Goal: Task Accomplishment & Management: Manage account settings

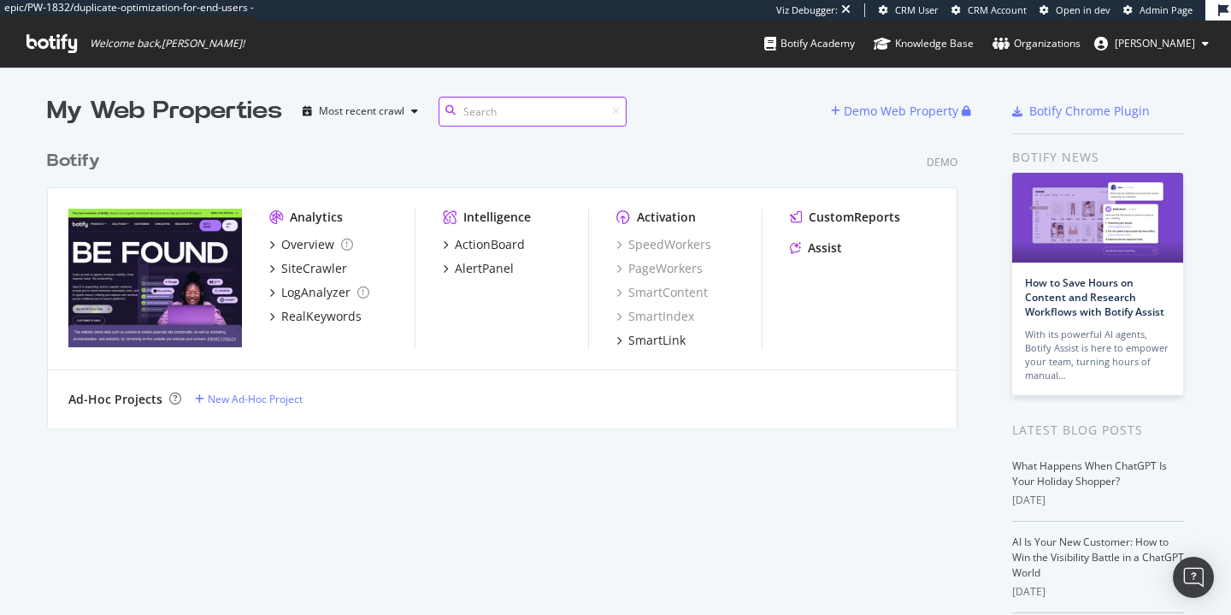
scroll to position [286, 911]
click at [94, 207] on div "Analytics Overview SiteCrawler LogAnalyzer RealKeywords Intelligence ActionBoar…" at bounding box center [502, 279] width 909 height 182
click at [62, 160] on div "Botify" at bounding box center [73, 161] width 53 height 25
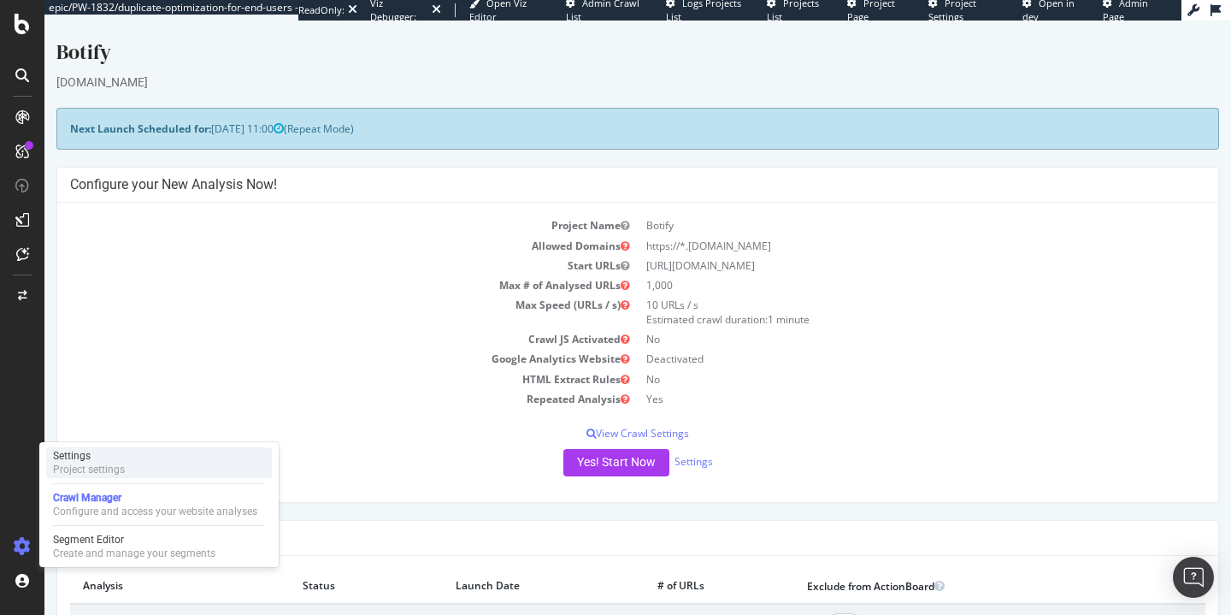
click at [112, 458] on div "Settings" at bounding box center [89, 456] width 72 height 14
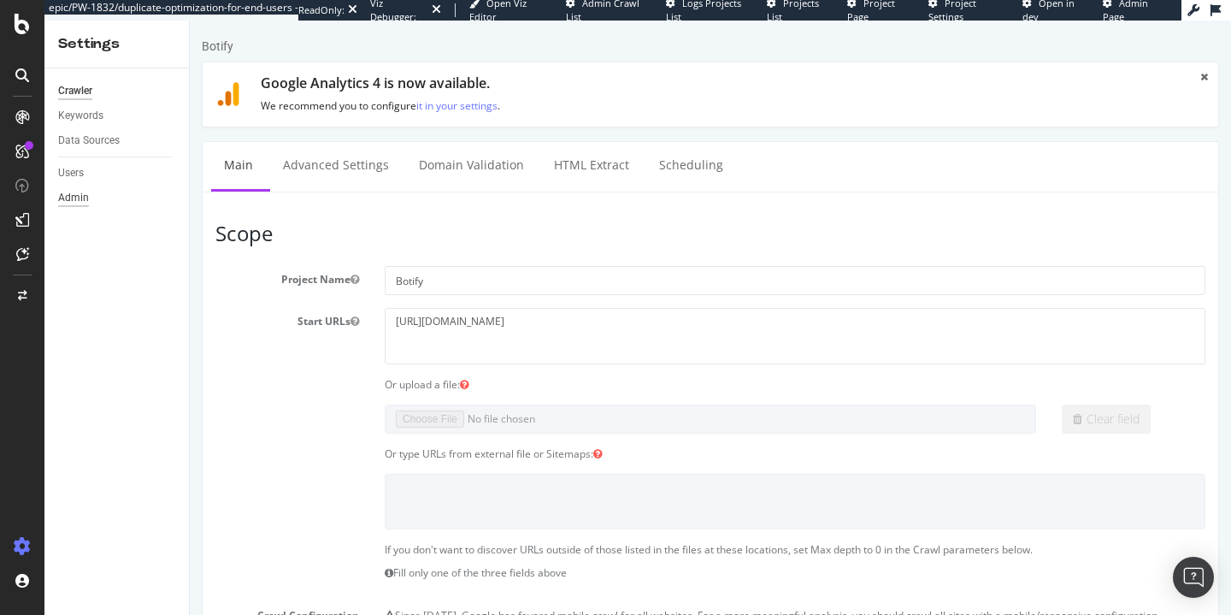
click at [81, 192] on div "Admin" at bounding box center [73, 198] width 31 height 18
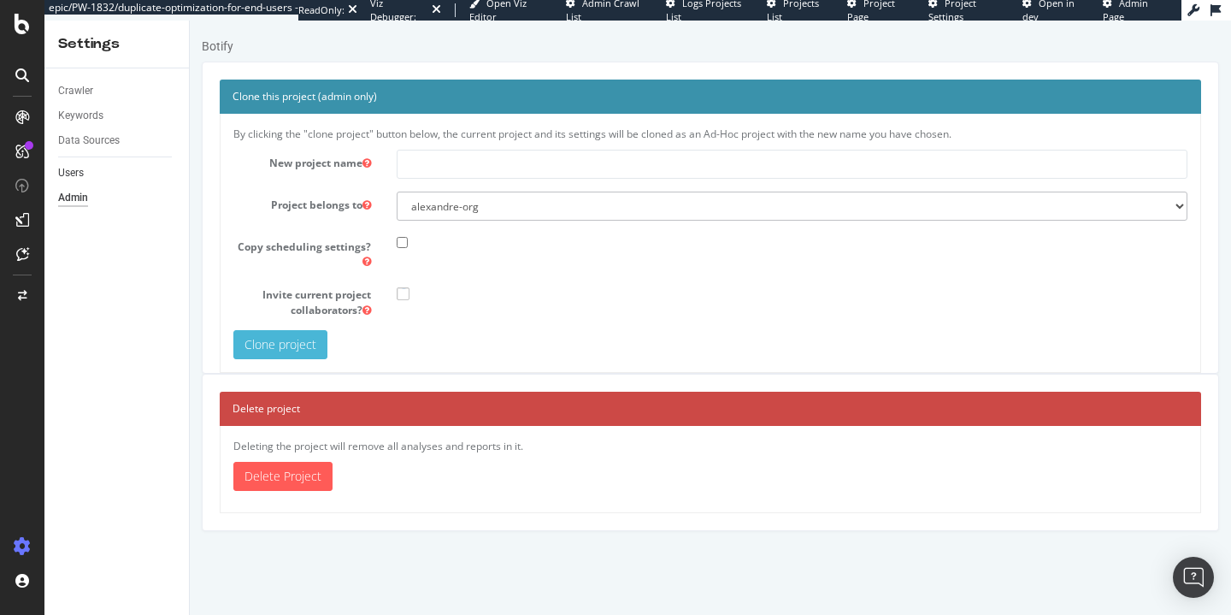
click at [86, 176] on link "Users" at bounding box center [117, 173] width 119 height 18
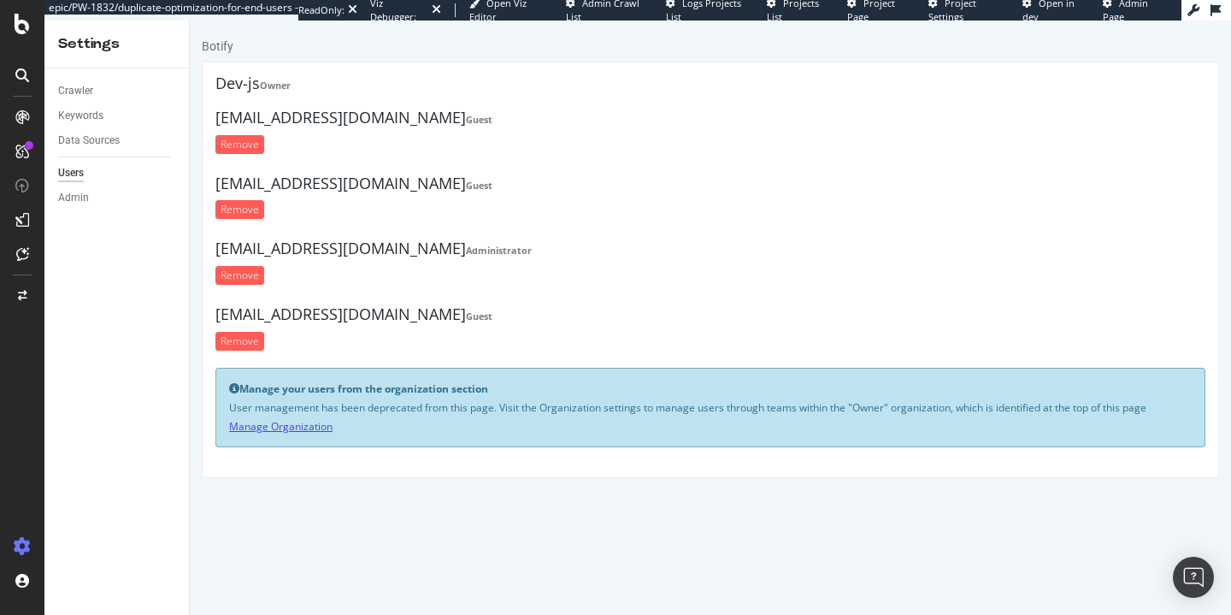
click at [269, 428] on link "Manage Organization" at bounding box center [280, 426] width 103 height 15
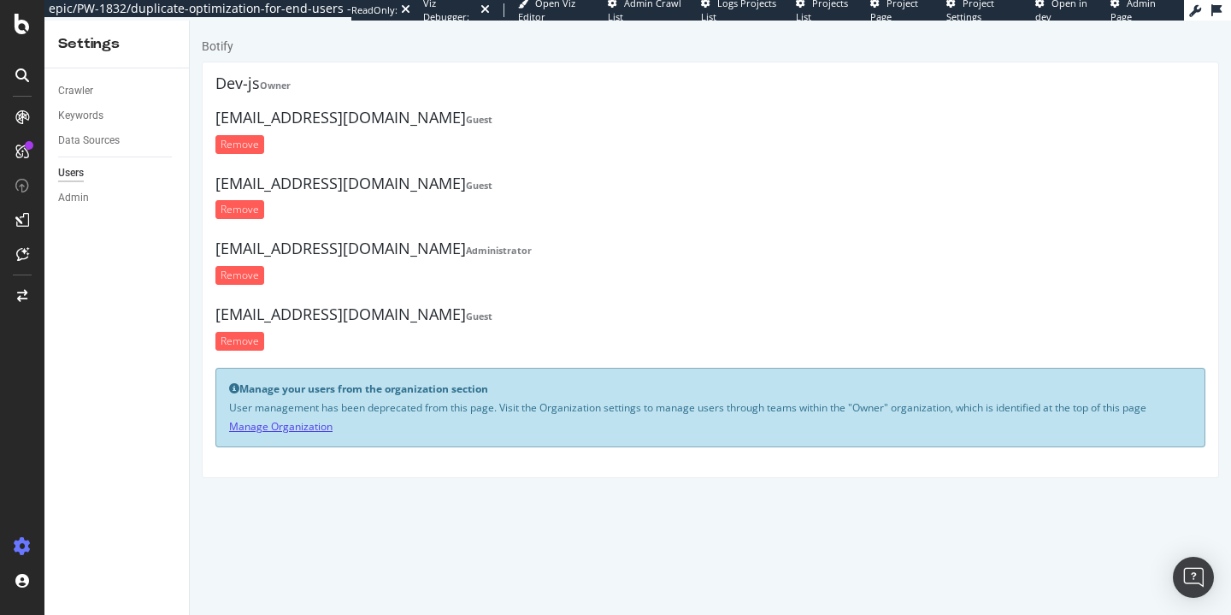
click at [291, 427] on link "Manage Organization" at bounding box center [280, 426] width 103 height 15
copy link "Manage Organization"
